Goal: Task Accomplishment & Management: Use online tool/utility

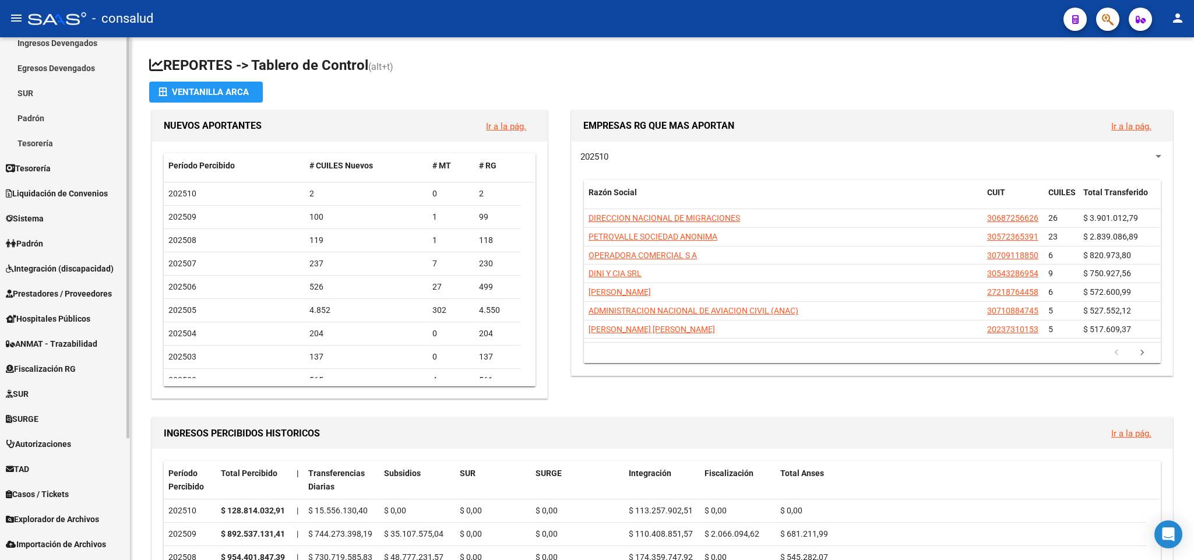
scroll to position [158, 0]
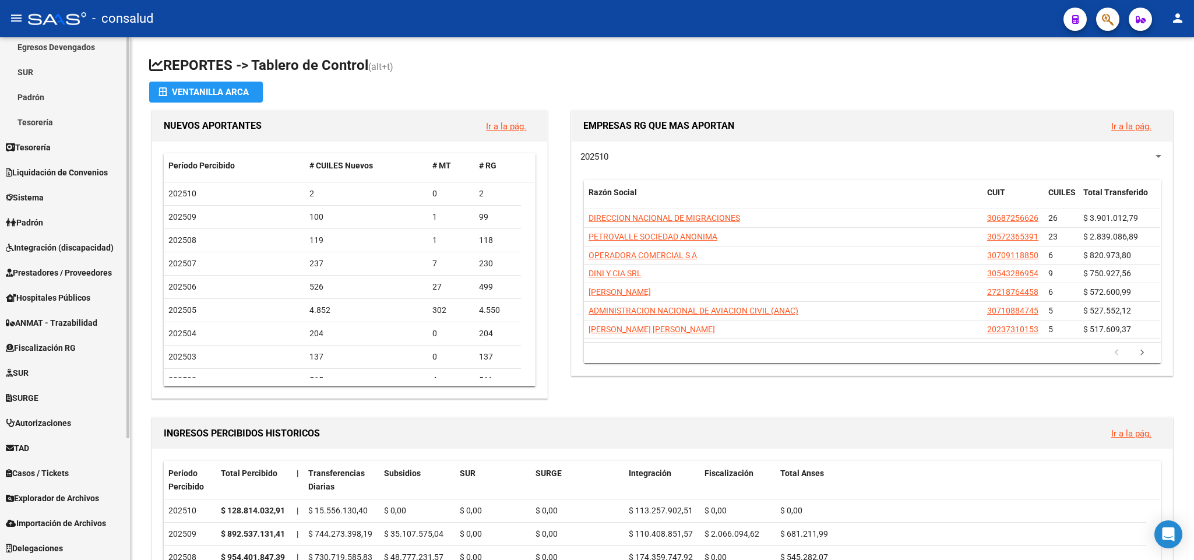
click at [65, 346] on span "Fiscalización RG" at bounding box center [41, 348] width 70 height 13
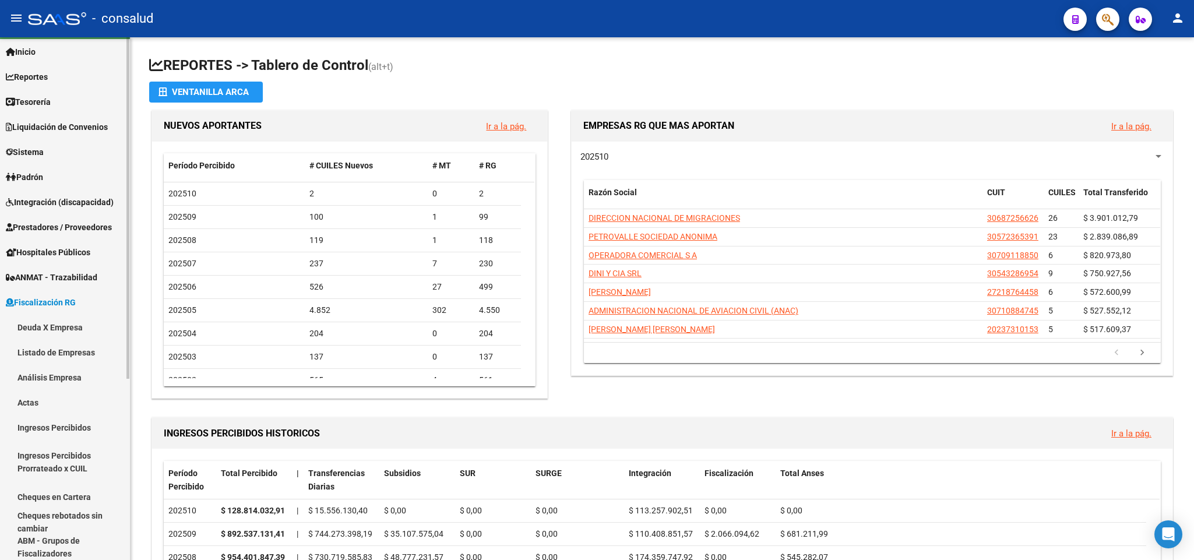
scroll to position [15, 0]
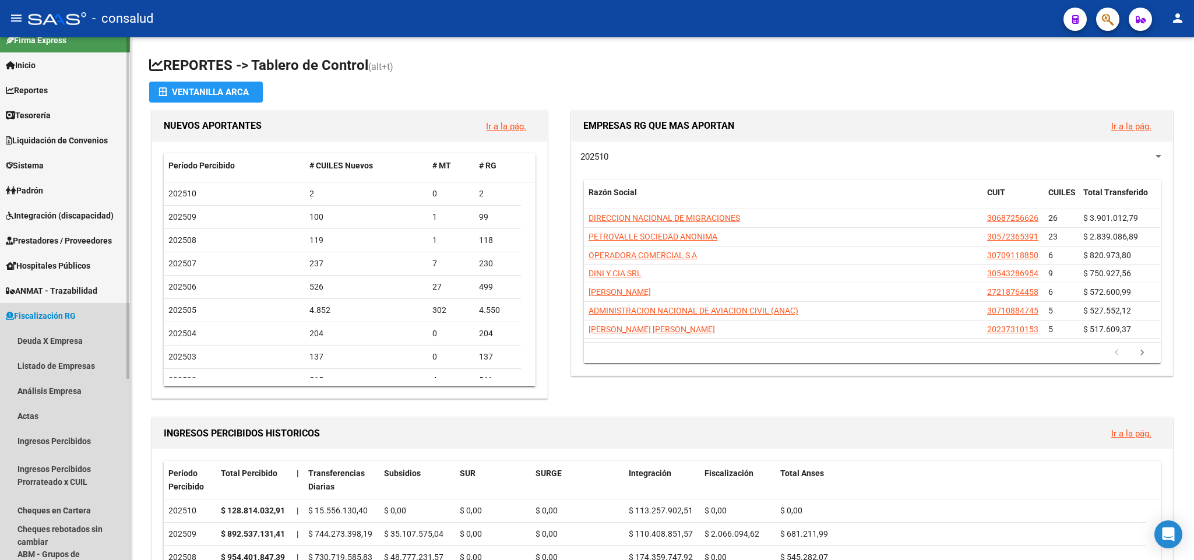
click at [46, 315] on span "Fiscalización RG" at bounding box center [41, 316] width 70 height 13
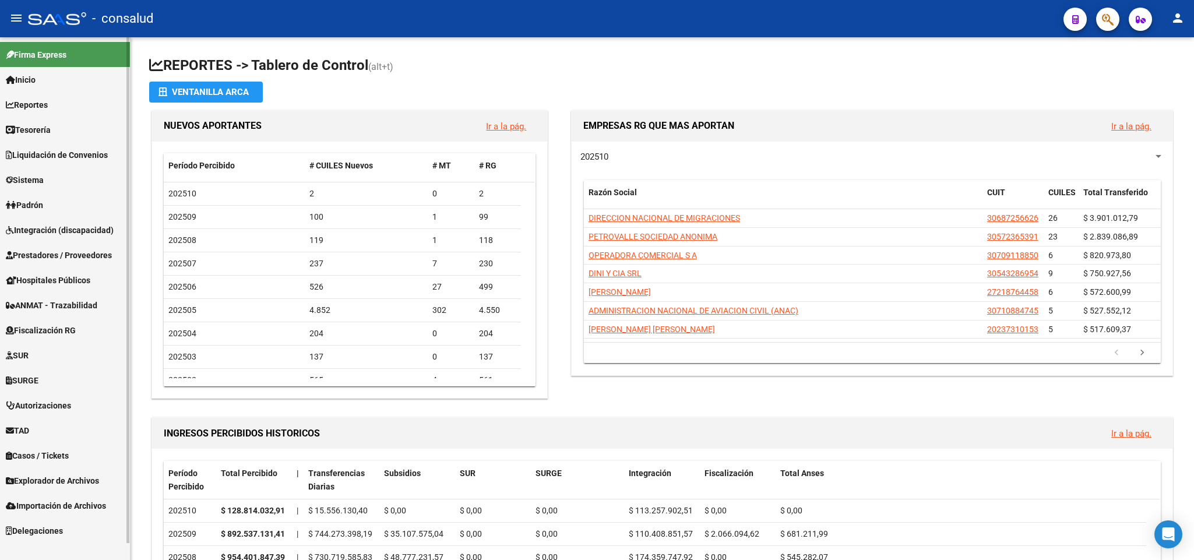
scroll to position [0, 0]
click at [49, 151] on span "Liquidación de Convenios" at bounding box center [57, 155] width 102 height 13
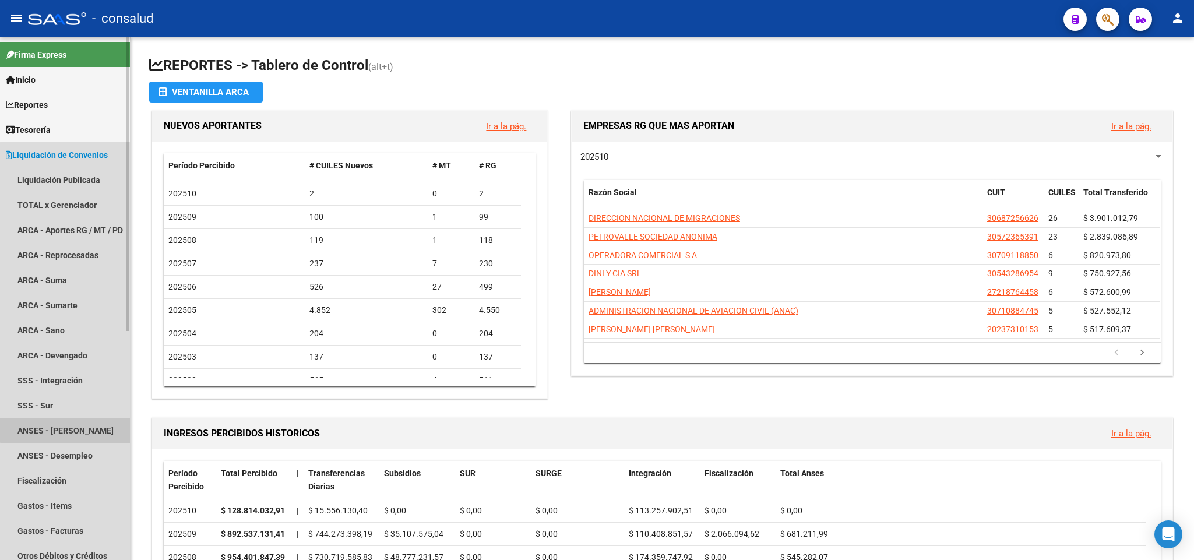
click at [80, 429] on link "ANSES - [PERSON_NAME]" at bounding box center [65, 430] width 130 height 25
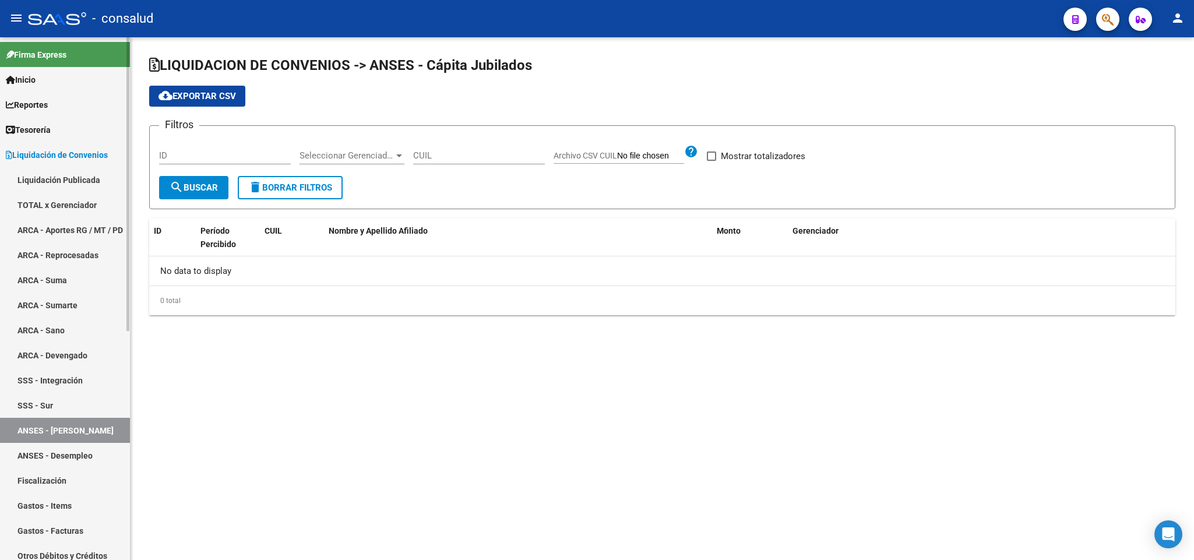
checkbox input "true"
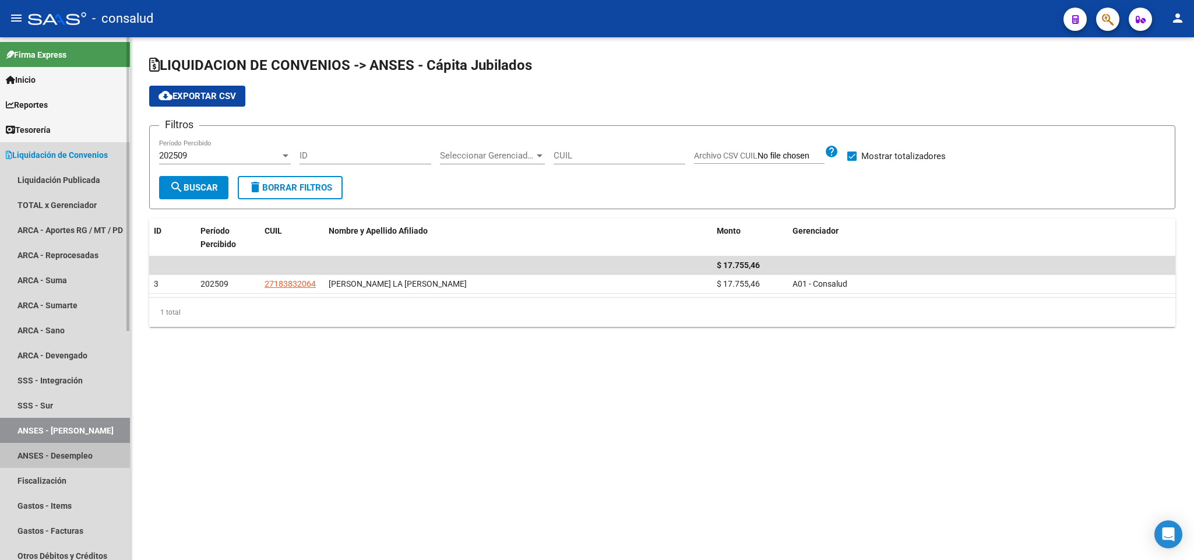
click at [69, 456] on link "ANSES - Desempleo" at bounding box center [65, 455] width 130 height 25
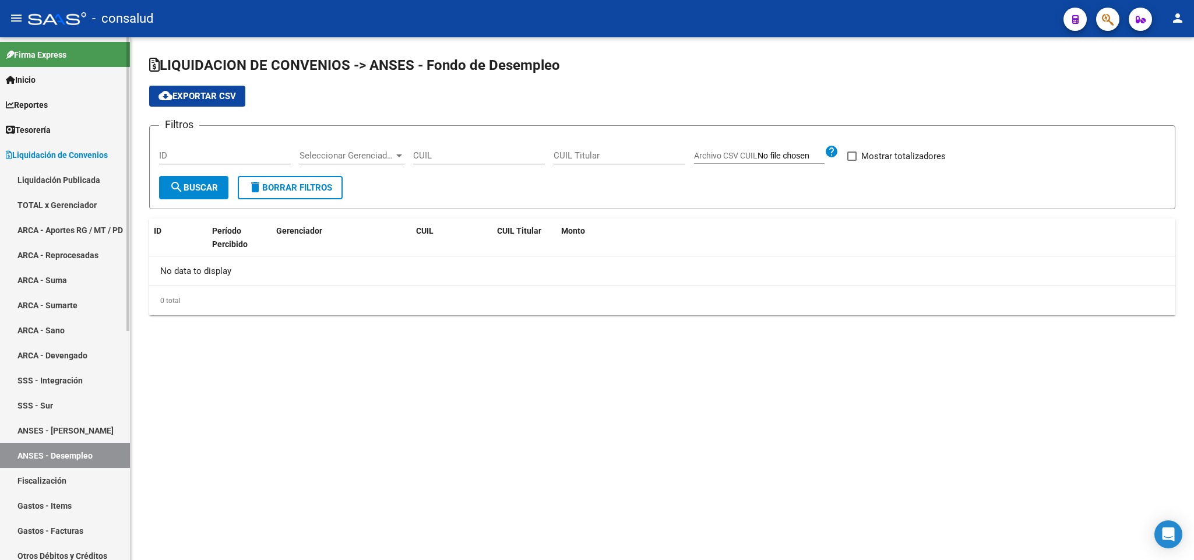
checkbox input "true"
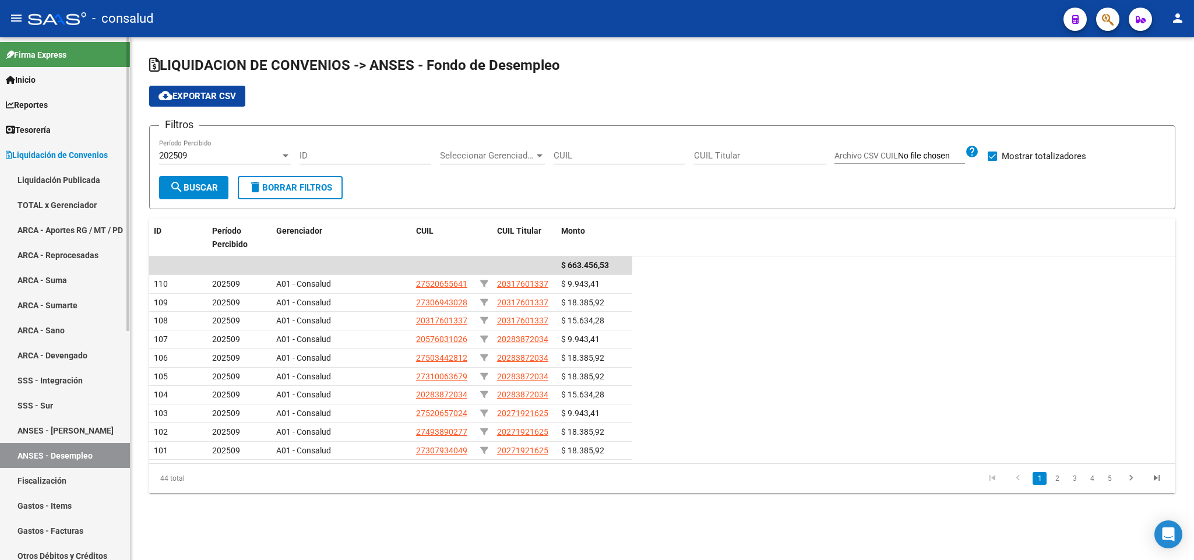
click at [78, 432] on link "ANSES - [PERSON_NAME]" at bounding box center [65, 430] width 130 height 25
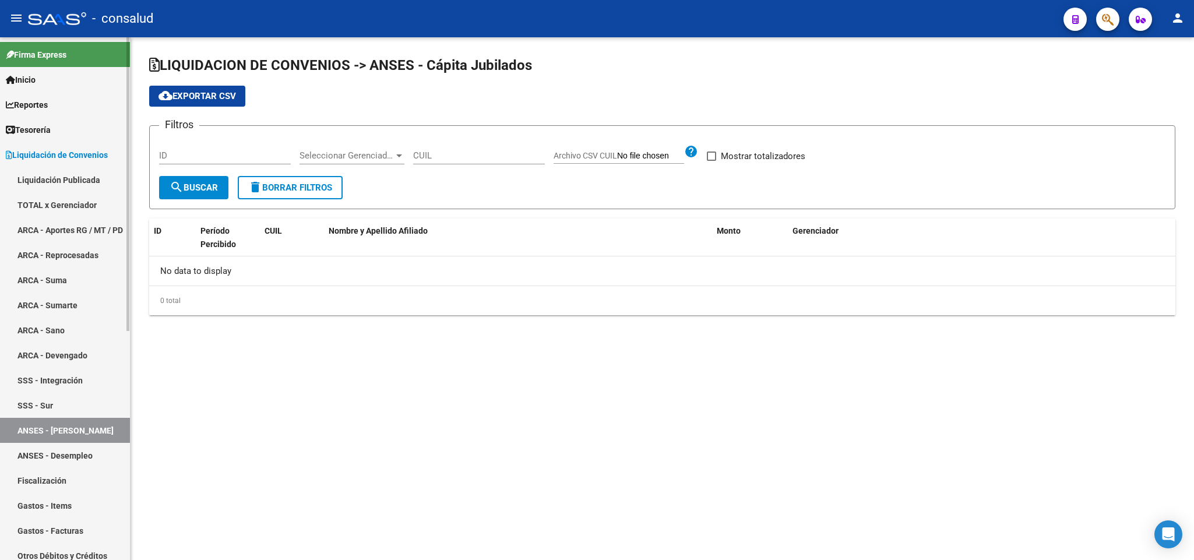
checkbox input "true"
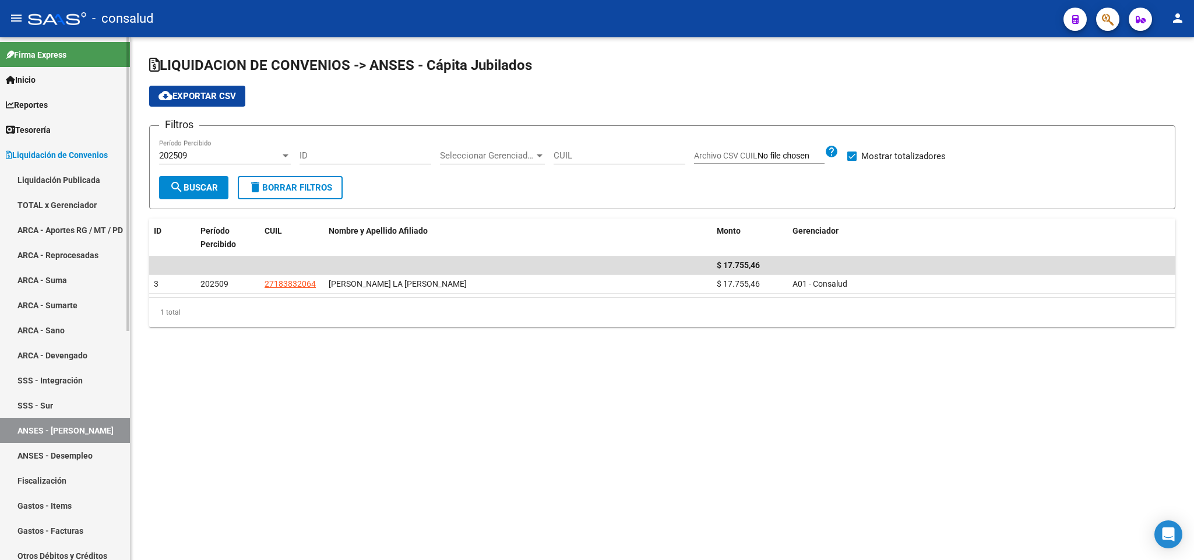
click at [64, 353] on link "ARCA - Devengado" at bounding box center [65, 355] width 130 height 25
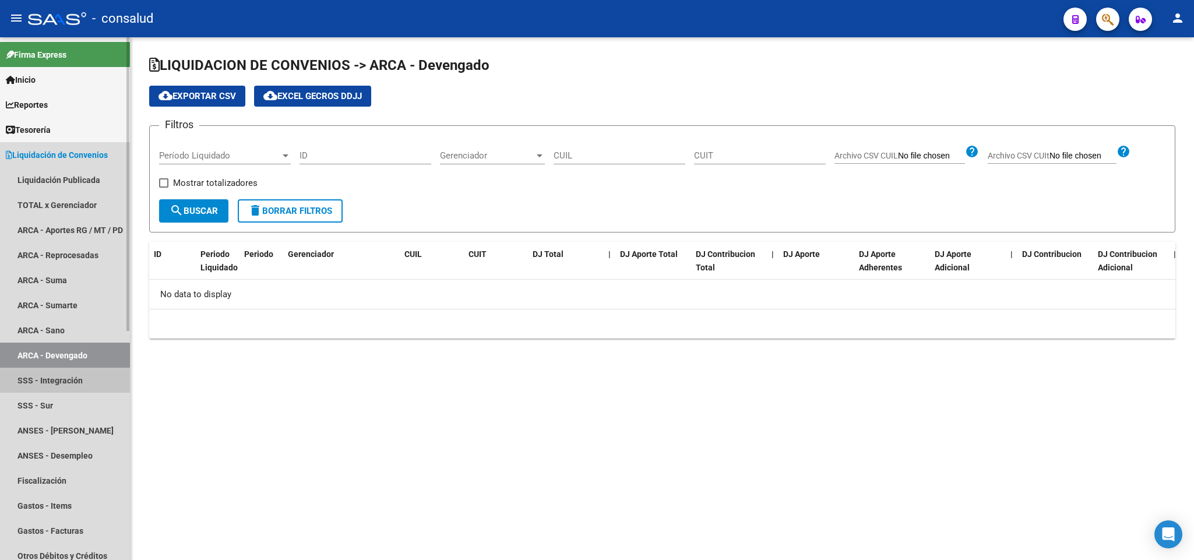
click at [51, 382] on link "SSS - Integración" at bounding box center [65, 380] width 130 height 25
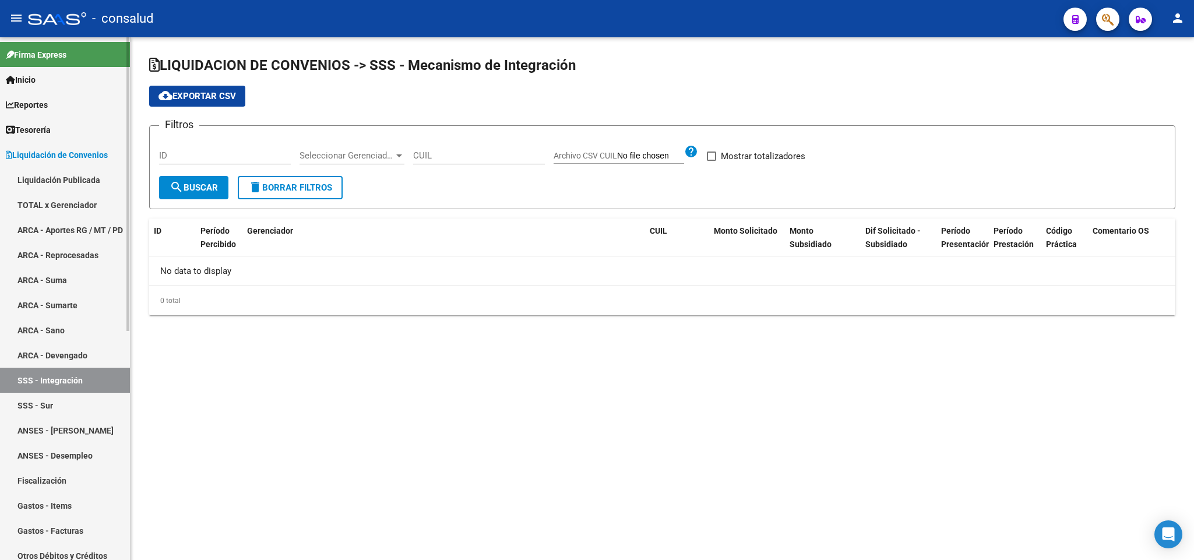
checkbox input "true"
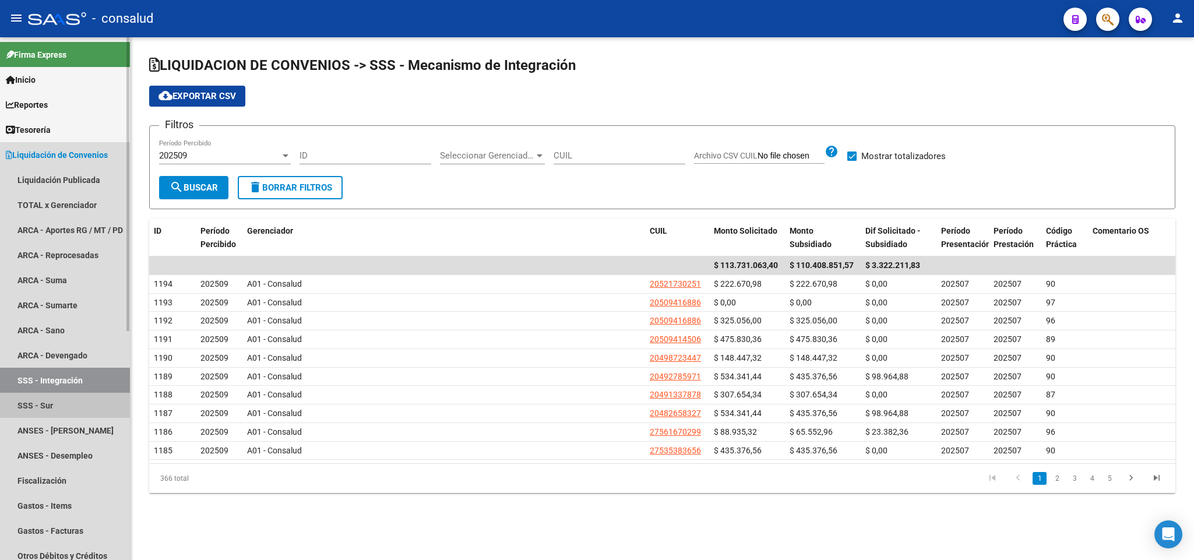
click at [39, 407] on link "SSS - Sur" at bounding box center [65, 405] width 130 height 25
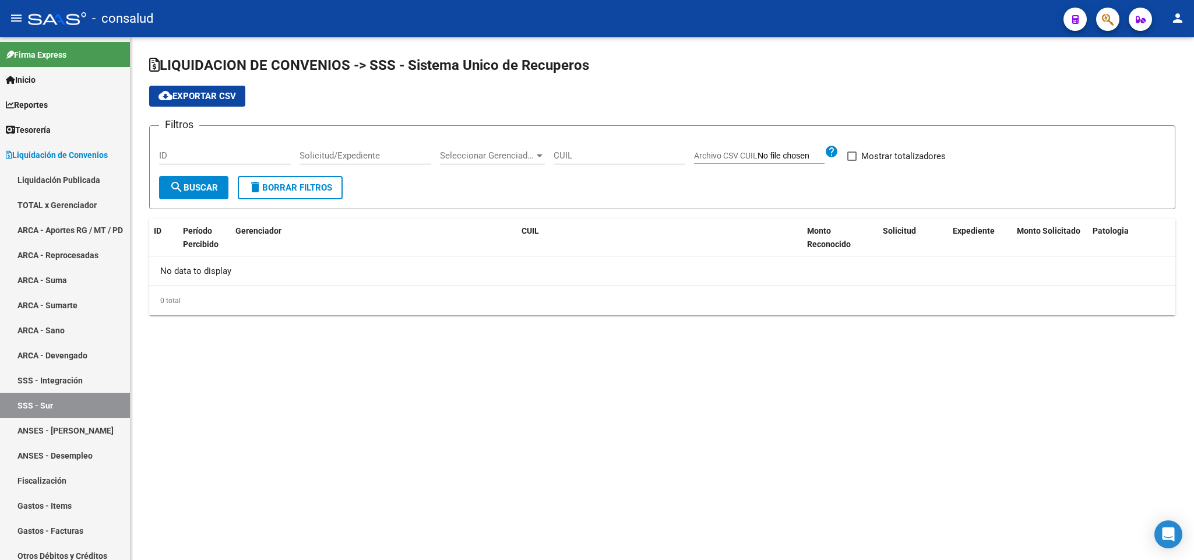
checkbox input "true"
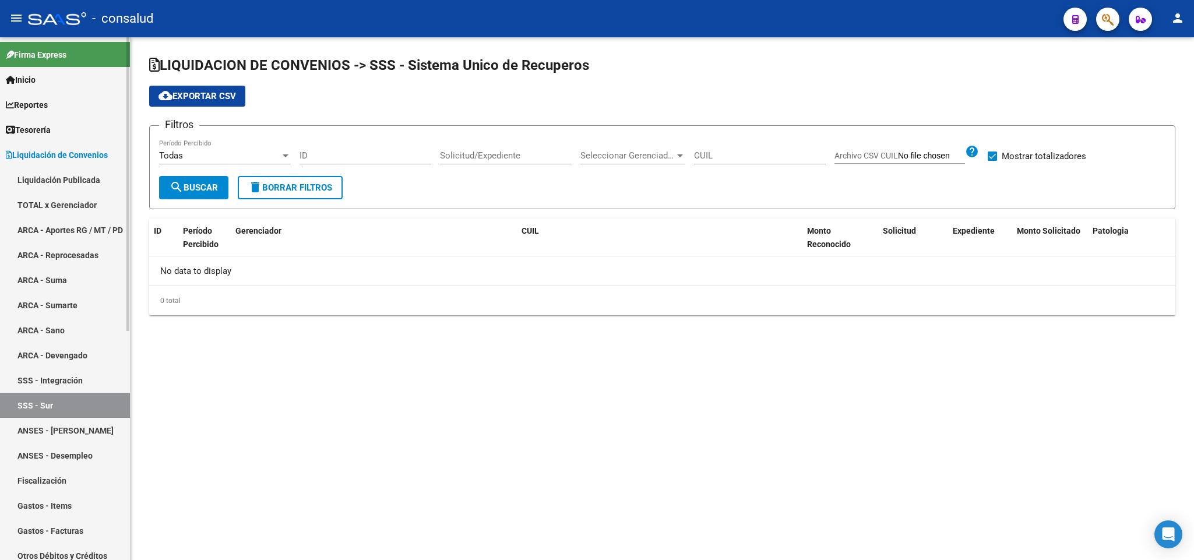
click at [24, 383] on link "SSS - Integración" at bounding box center [65, 380] width 130 height 25
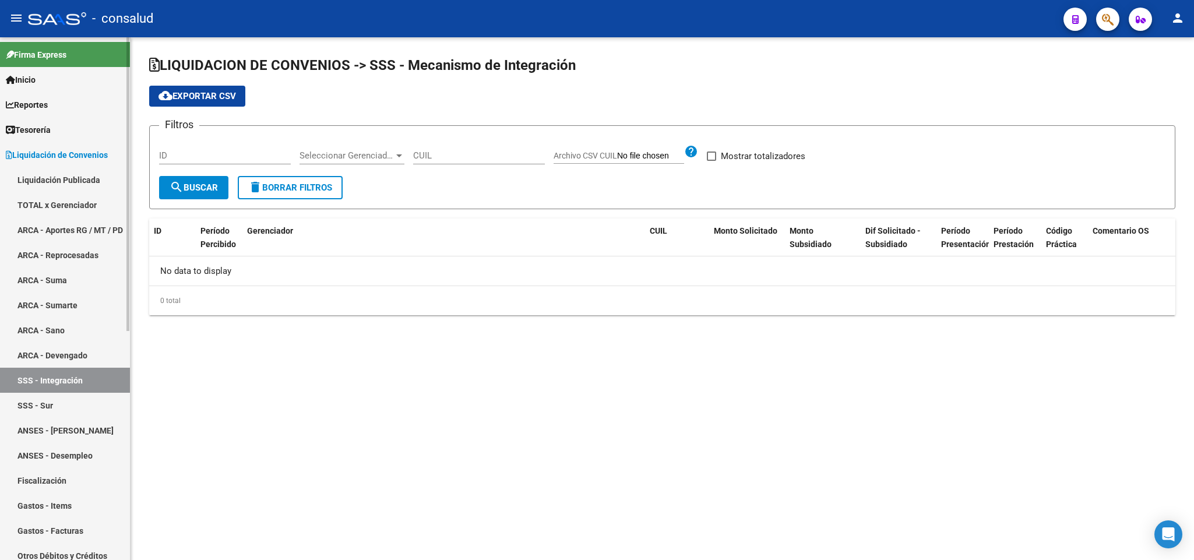
checkbox input "true"
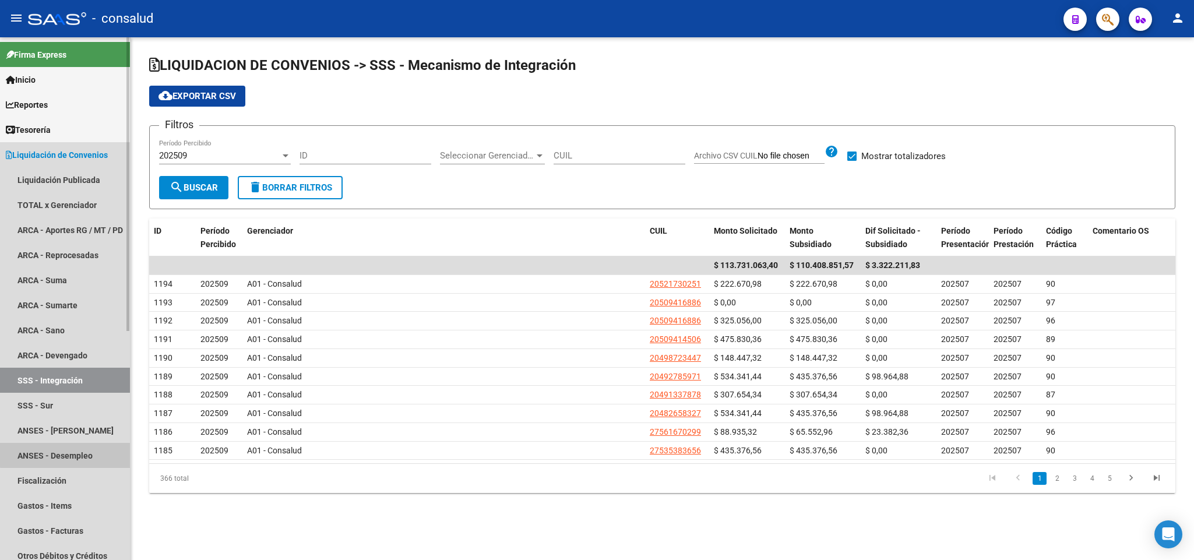
click at [79, 453] on link "ANSES - Desempleo" at bounding box center [65, 455] width 130 height 25
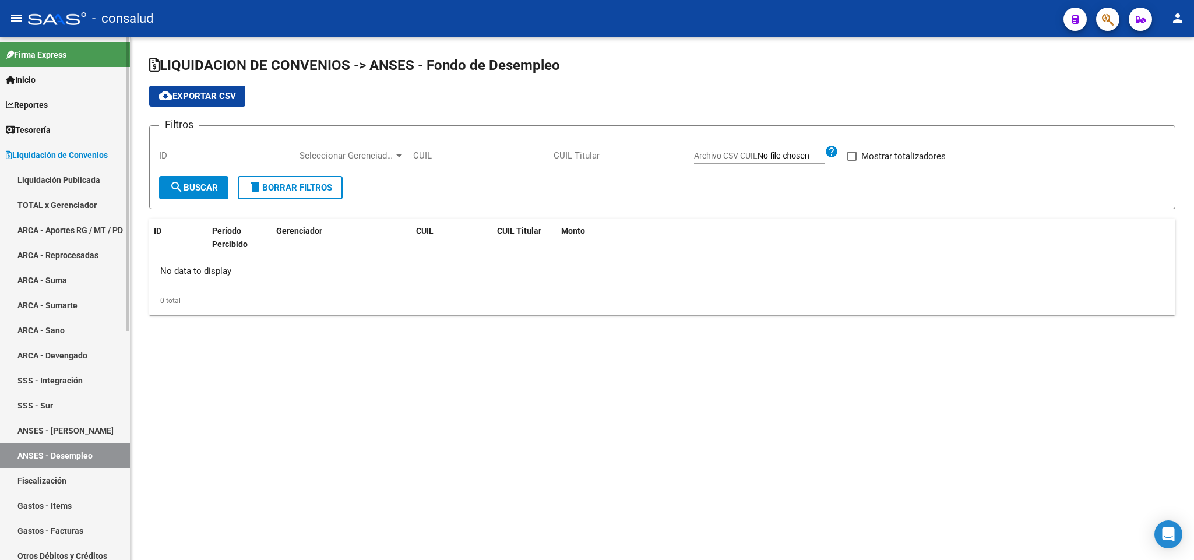
checkbox input "true"
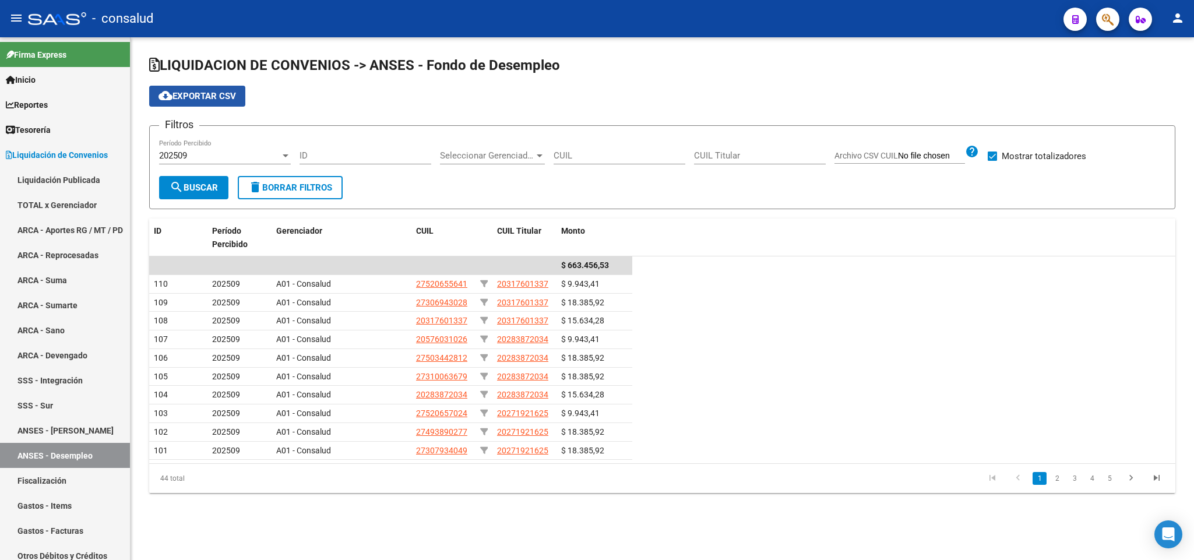
click at [203, 99] on span "cloud_download Exportar CSV" at bounding box center [198, 96] width 78 height 10
